Goal: Information Seeking & Learning: Learn about a topic

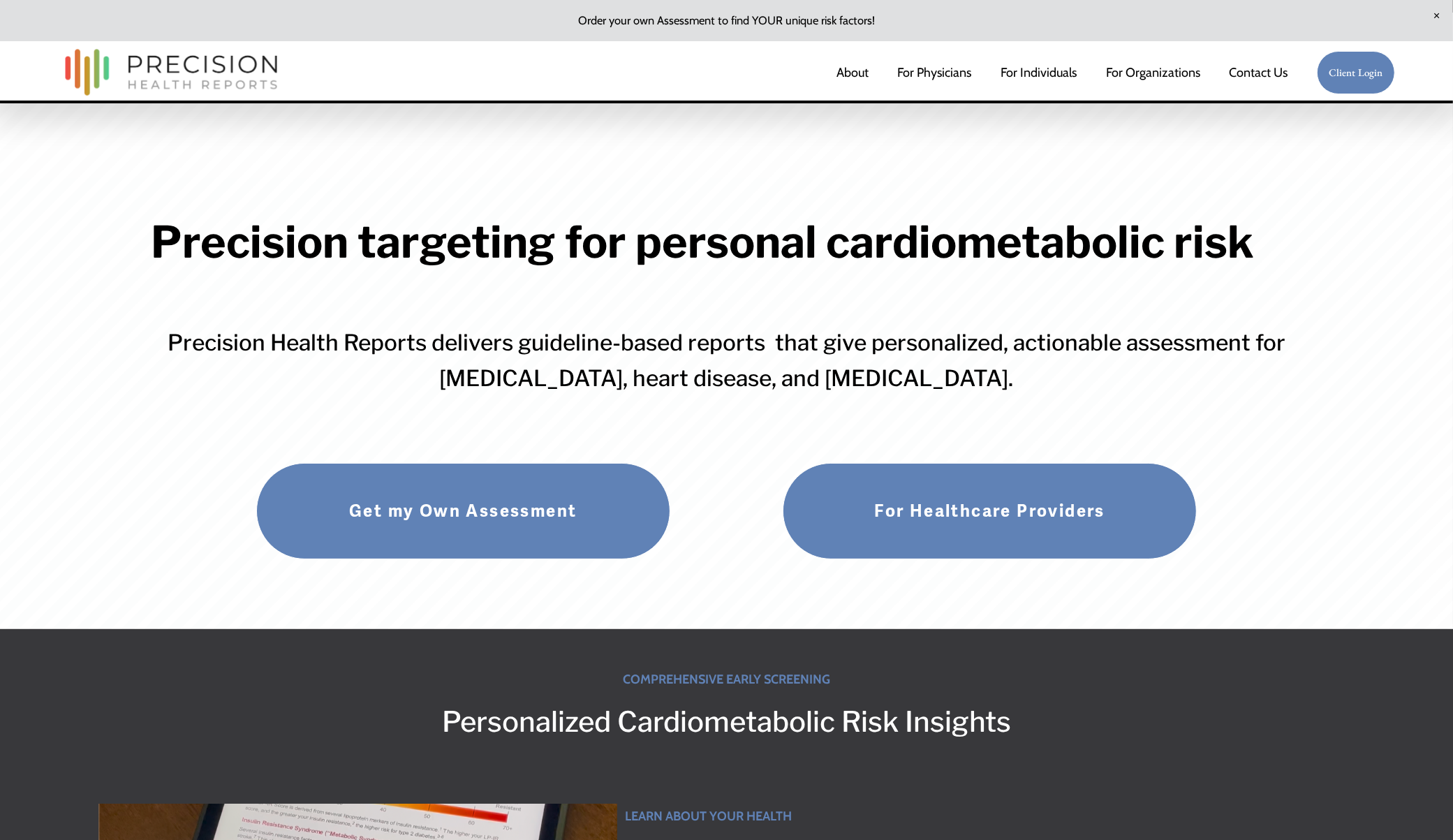
click at [467, 504] on link "Get my Own Assessment" at bounding box center [463, 510] width 414 height 96
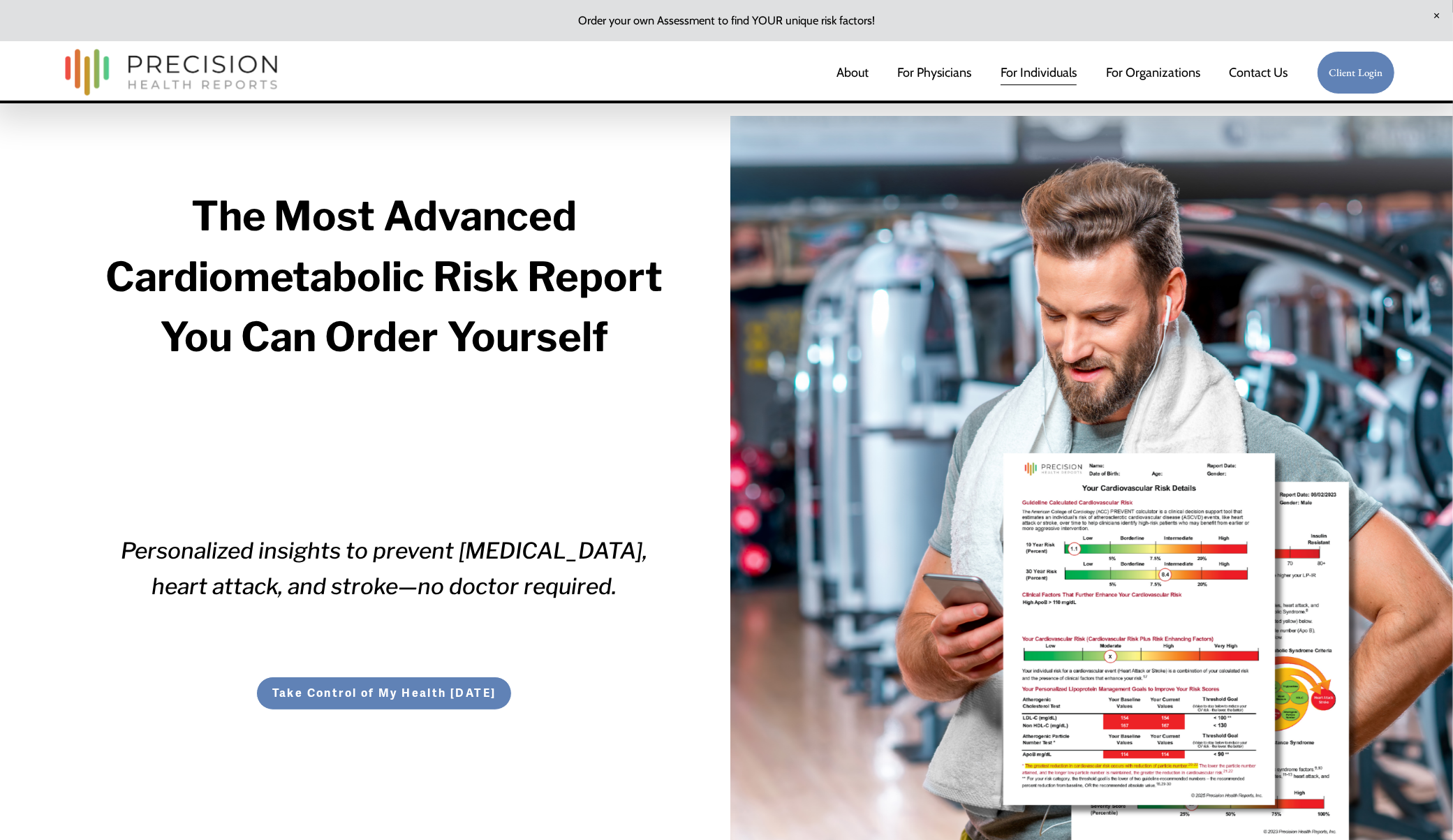
click at [952, 71] on link "For Physicians" at bounding box center [935, 72] width 74 height 28
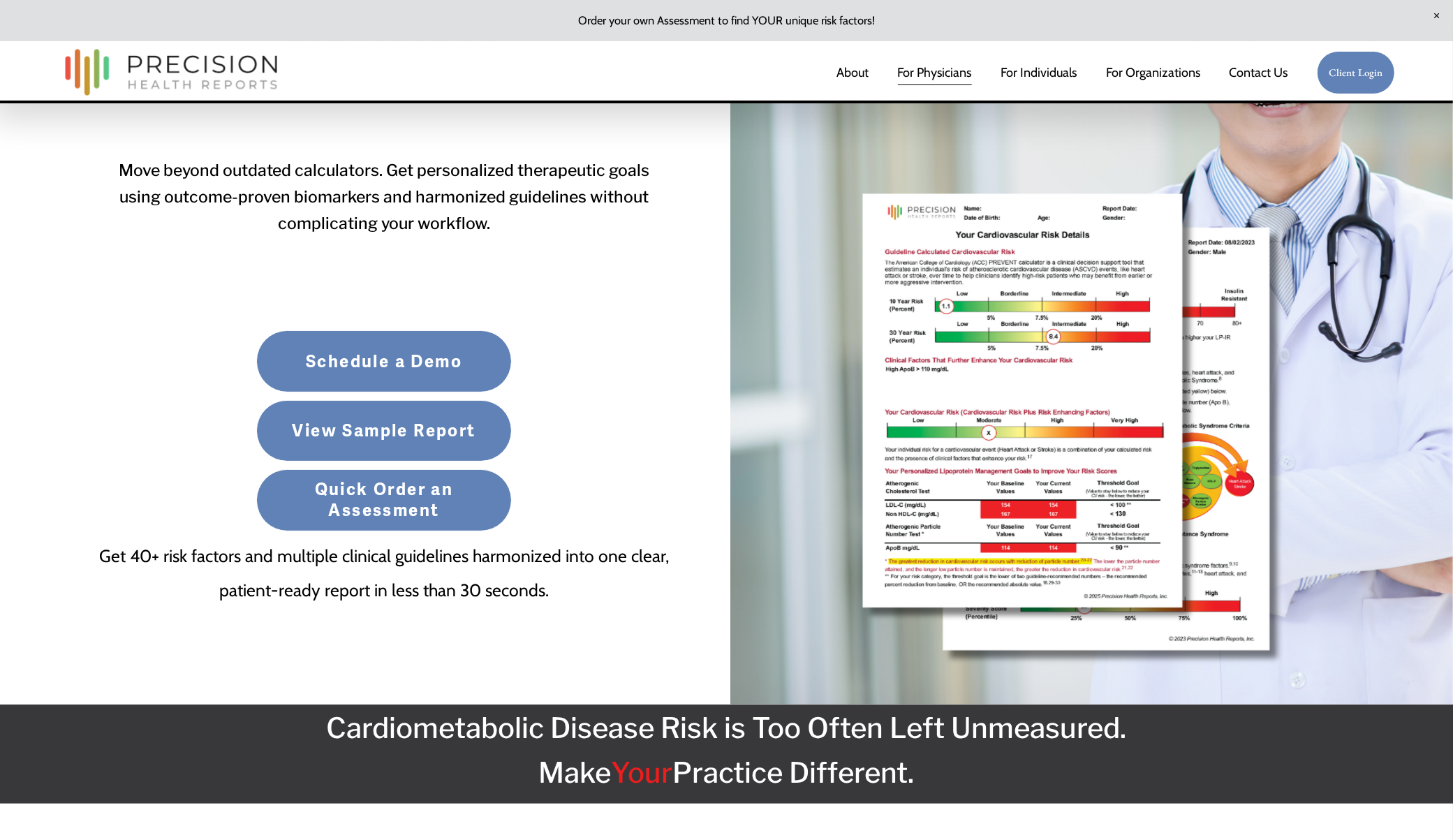
scroll to position [349, 0]
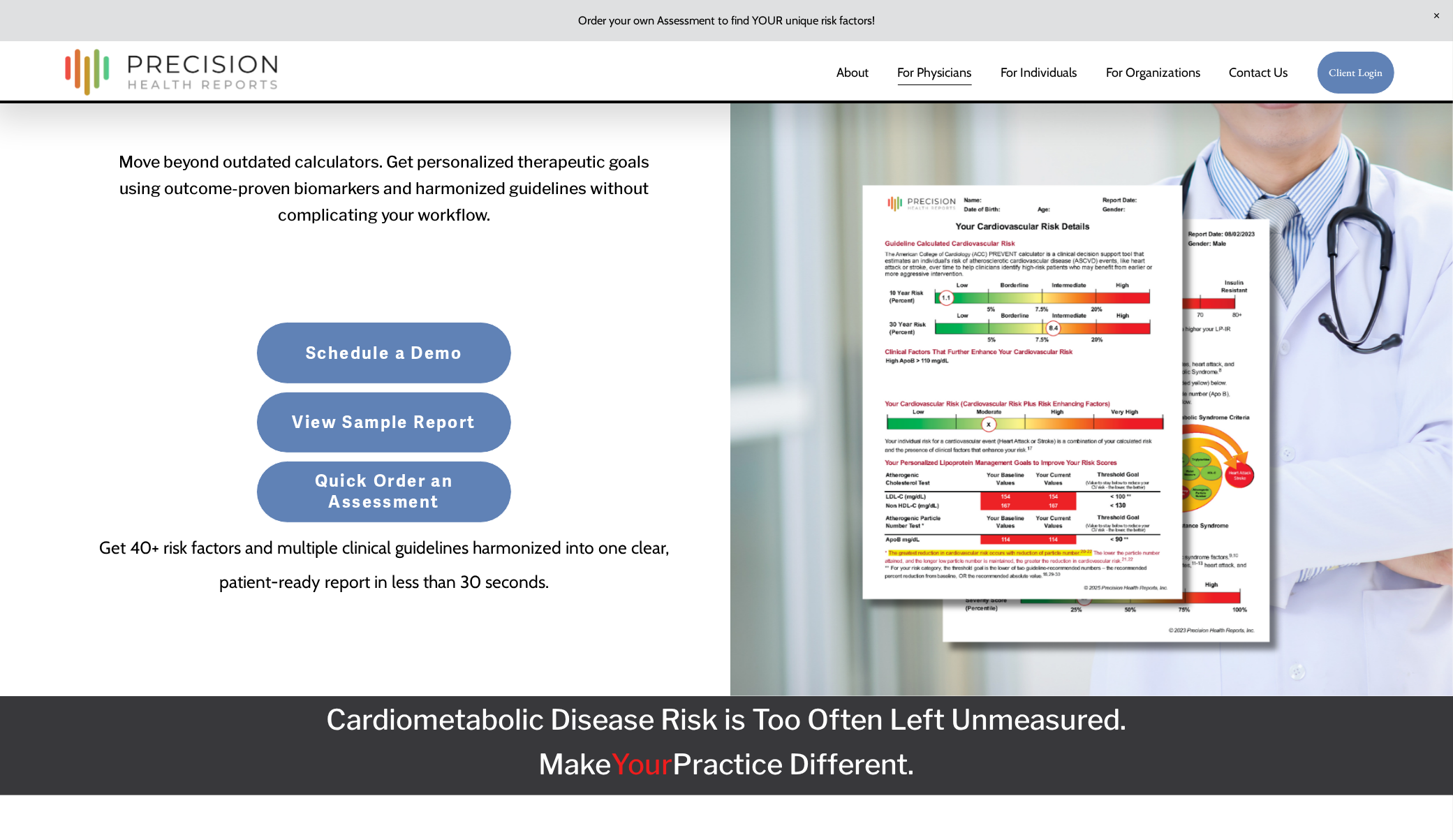
click at [460, 415] on link "View Sample Report" at bounding box center [383, 422] width 255 height 61
click at [146, 76] on img at bounding box center [171, 72] width 226 height 59
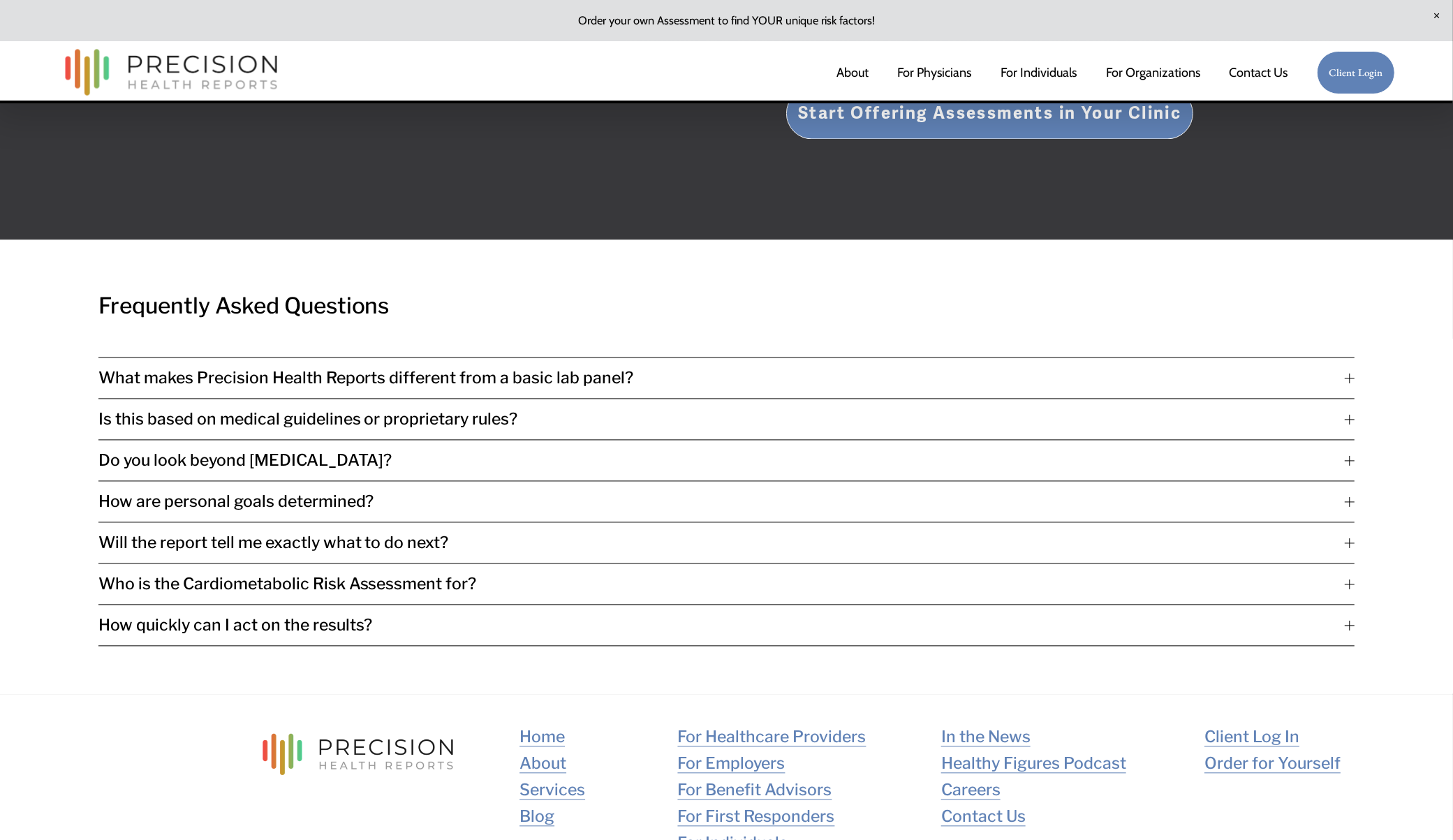
scroll to position [3317, 0]
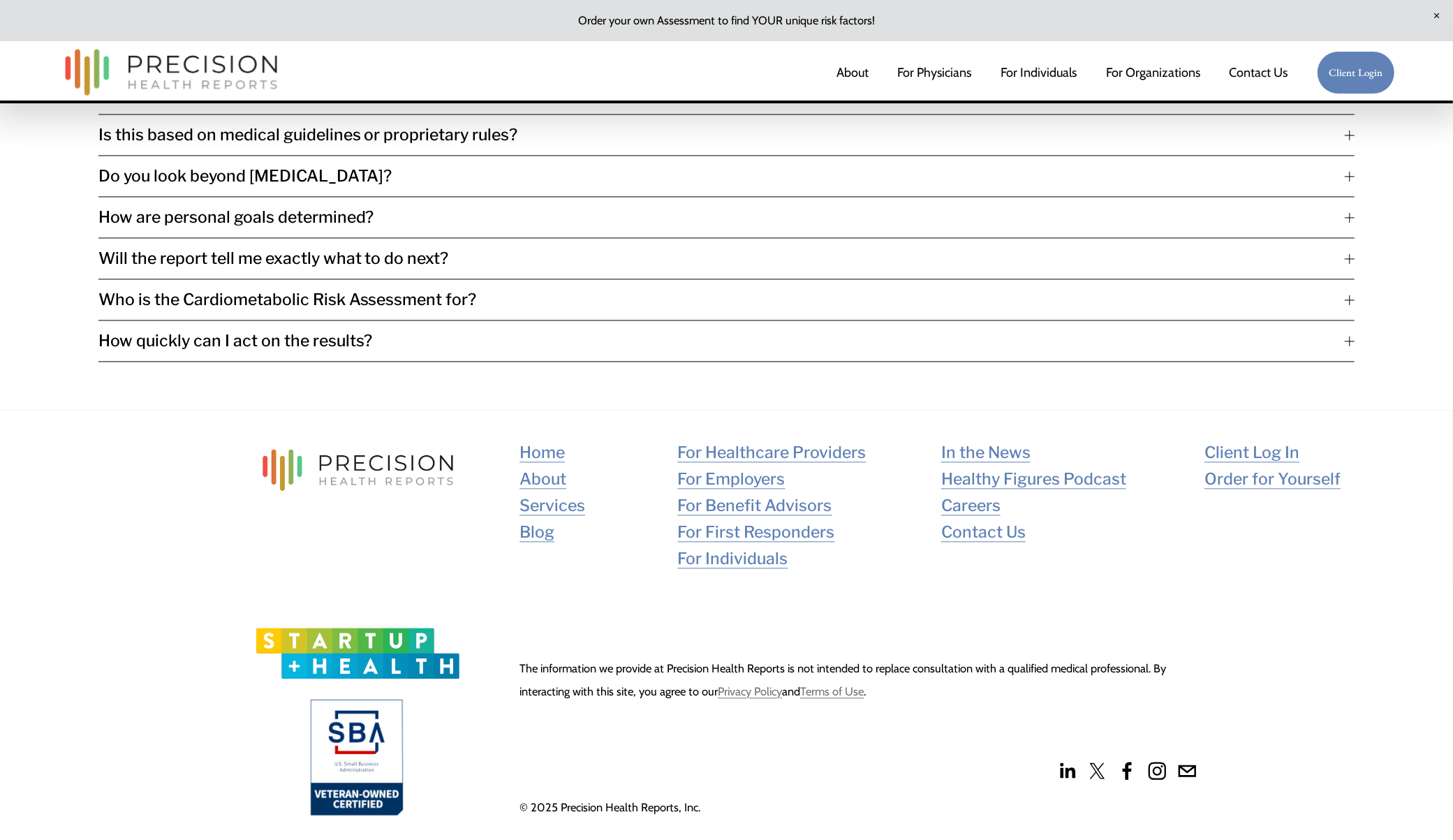
click at [741, 555] on link "For Individuals" at bounding box center [733, 558] width 111 height 26
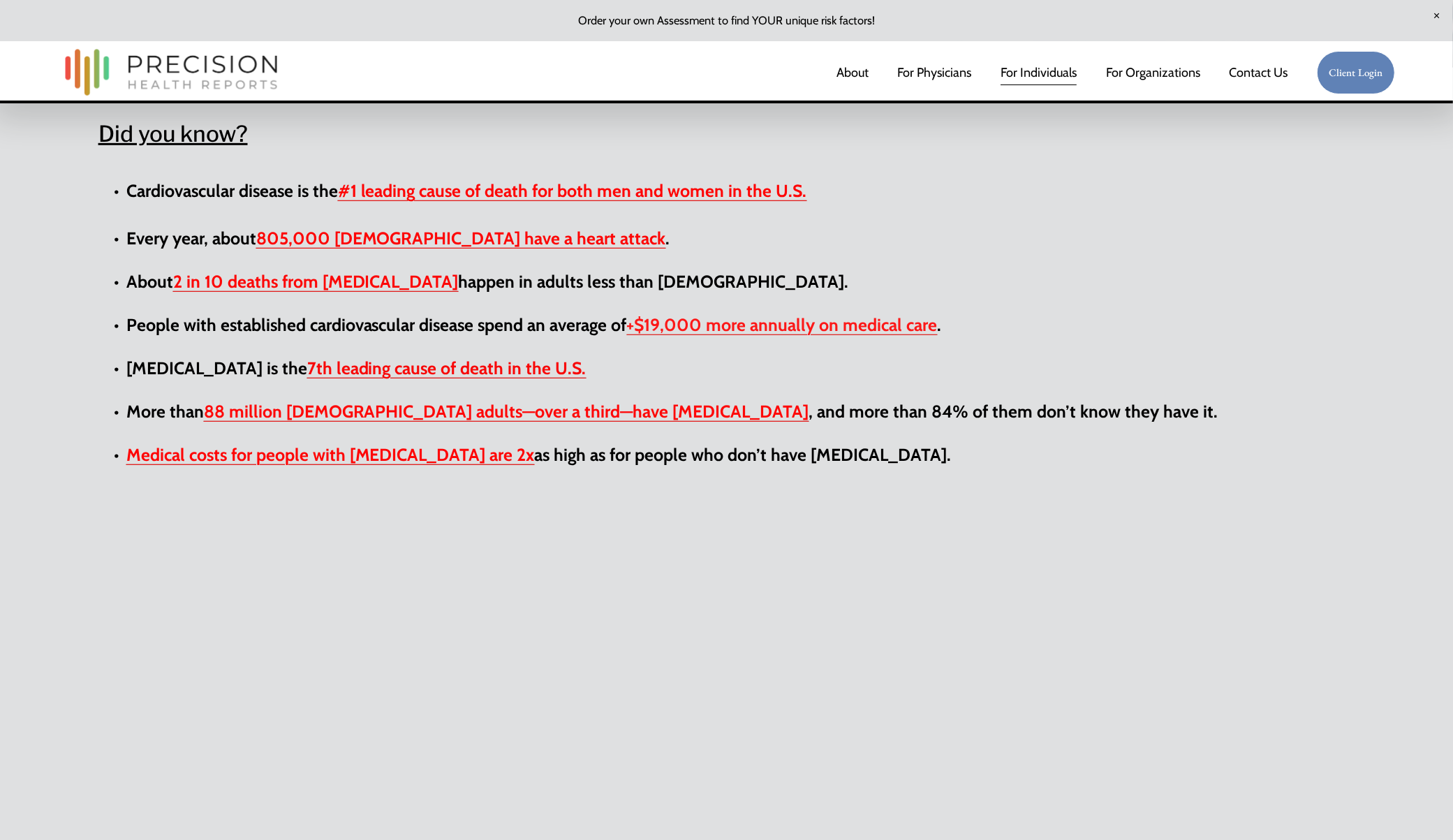
scroll to position [1135, 0]
